Goal: Information Seeking & Learning: Learn about a topic

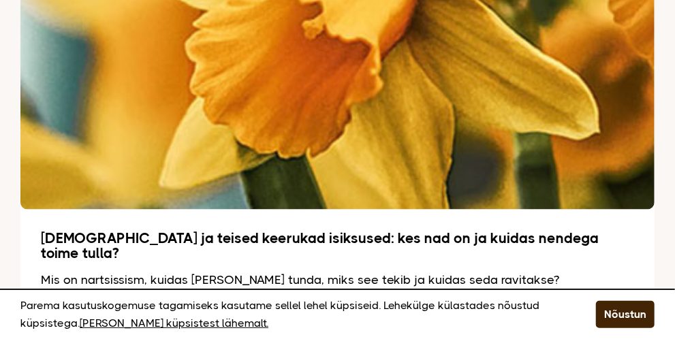
scroll to position [2861, 0]
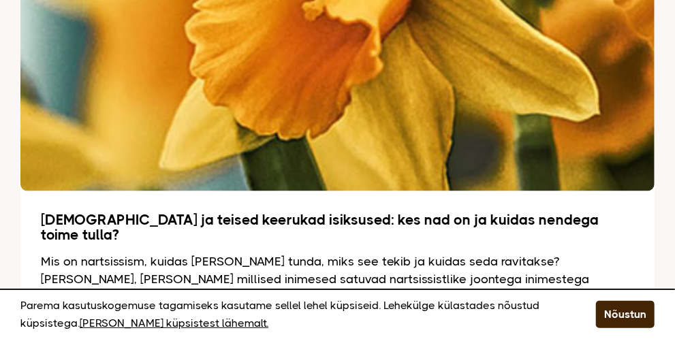
click at [86, 320] on link "[PERSON_NAME] lähemalt" at bounding box center [123, 333] width 165 height 27
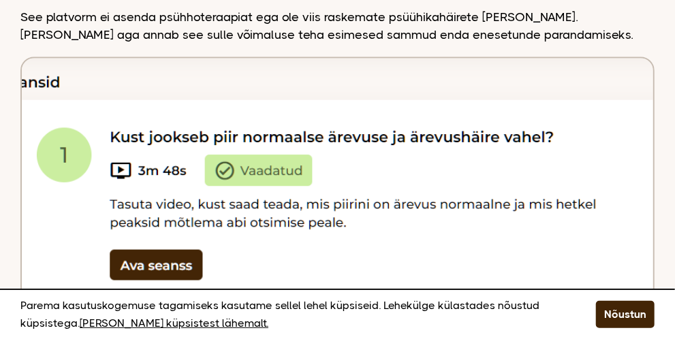
scroll to position [5019, 0]
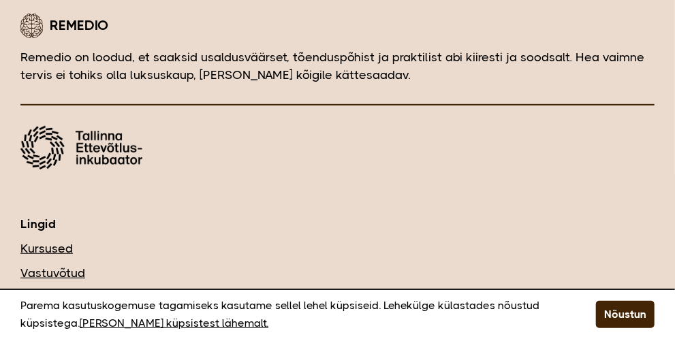
scroll to position [6449, 0]
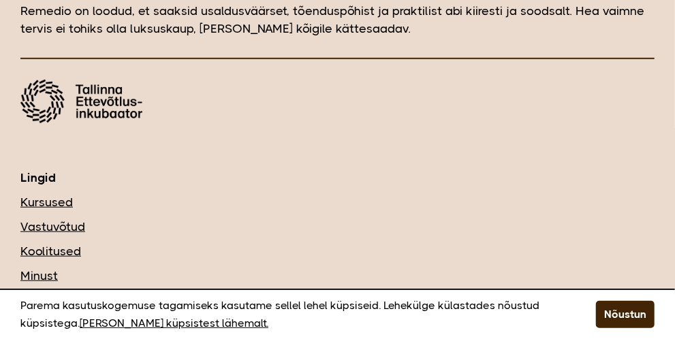
click at [526, 210] on nav "Kursused Vastuvõtud Koolitused Minust Blogi Loo konto/logi sisse Korduma kippuv…" at bounding box center [337, 287] width 634 height 189
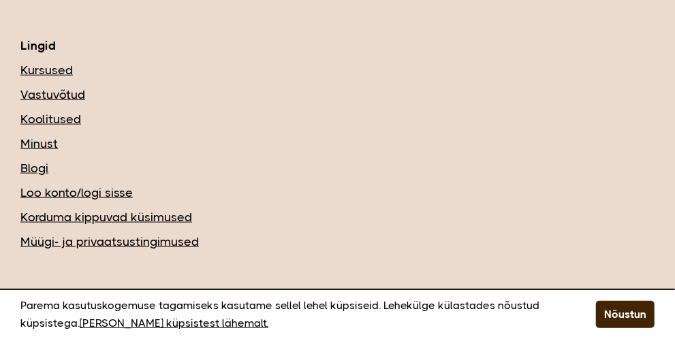
scroll to position [6582, 0]
click at [34, 134] on link "Minust" at bounding box center [337, 143] width 634 height 18
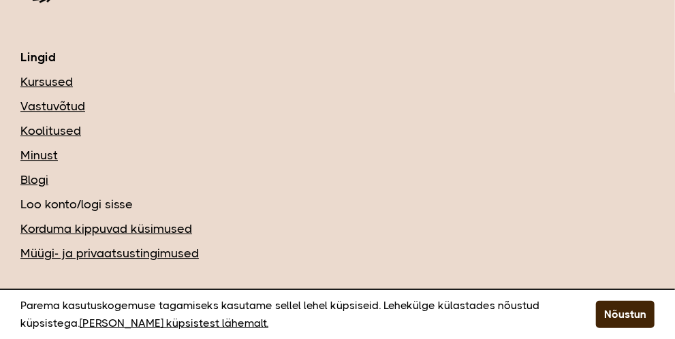
scroll to position [13754, 0]
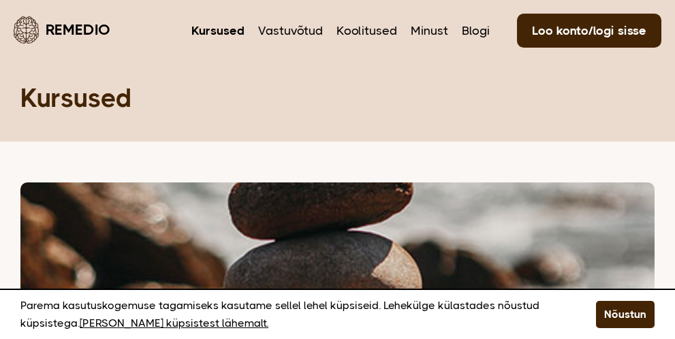
scroll to position [6582, 0]
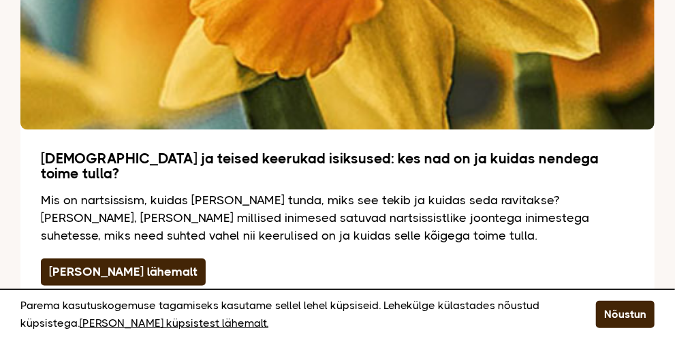
scroll to position [2929, 0]
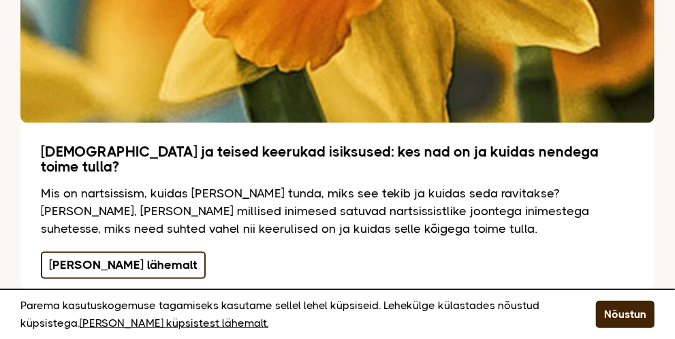
click at [90, 252] on link "[PERSON_NAME] lähemalt" at bounding box center [123, 265] width 165 height 27
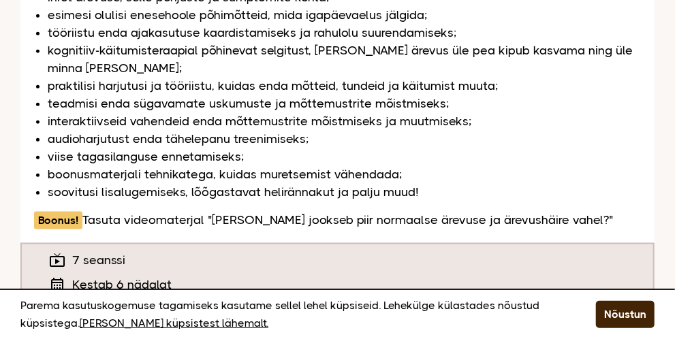
scroll to position [523, 0]
